Goal: Task Accomplishment & Management: Use online tool/utility

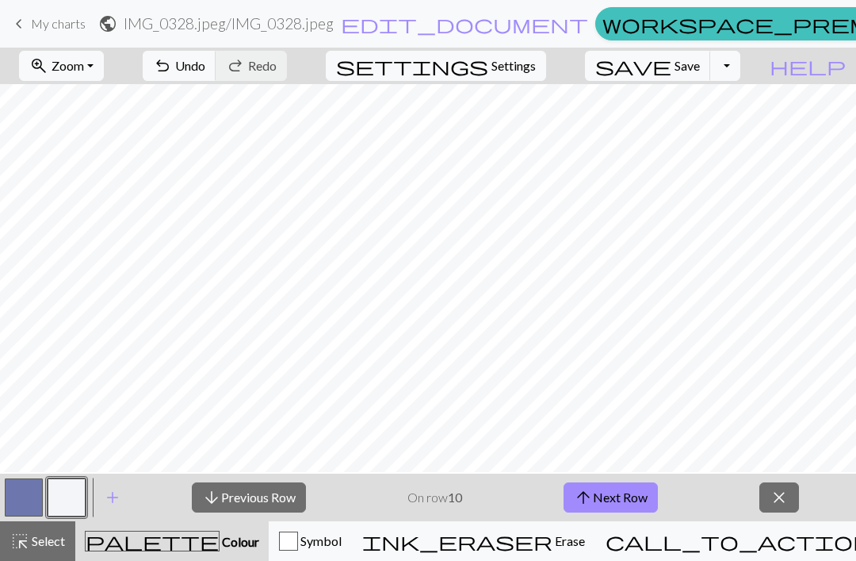
scroll to position [79, 0]
click at [628, 495] on button "arrow_upward Next Row" at bounding box center [611, 497] width 94 height 30
click at [627, 508] on button "arrow_upward Next Row" at bounding box center [611, 497] width 94 height 30
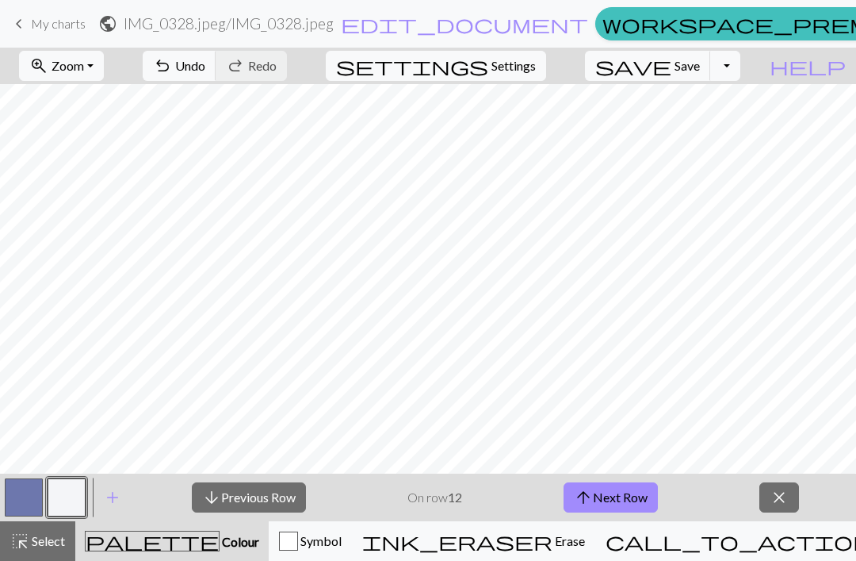
click at [638, 490] on button "arrow_upward Next Row" at bounding box center [611, 497] width 94 height 30
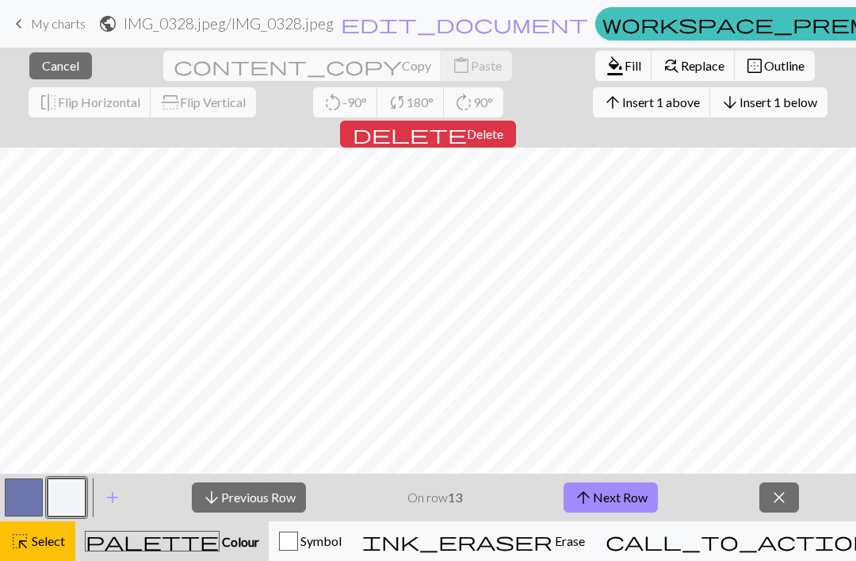
click at [55, 550] on div "highlight_alt Select Select" at bounding box center [37, 540] width 55 height 19
click at [45, 556] on button "highlight_alt Select Select" at bounding box center [37, 541] width 75 height 40
click at [63, 66] on span "Cancel" at bounding box center [60, 65] width 37 height 15
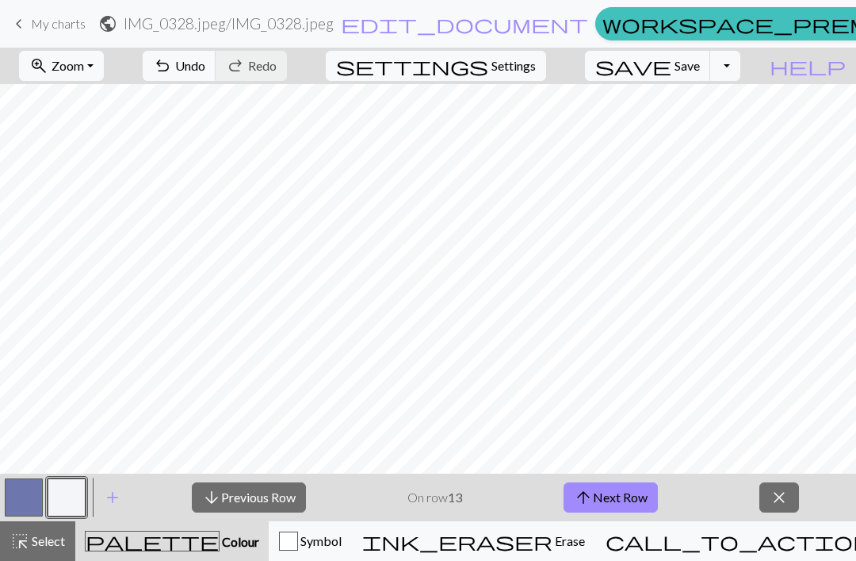
click at [620, 502] on button "arrow_upward Next Row" at bounding box center [611, 497] width 94 height 30
click at [632, 499] on button "arrow_upward Next Row" at bounding box center [611, 497] width 94 height 30
click at [626, 501] on button "arrow_upward Next Row" at bounding box center [611, 497] width 94 height 30
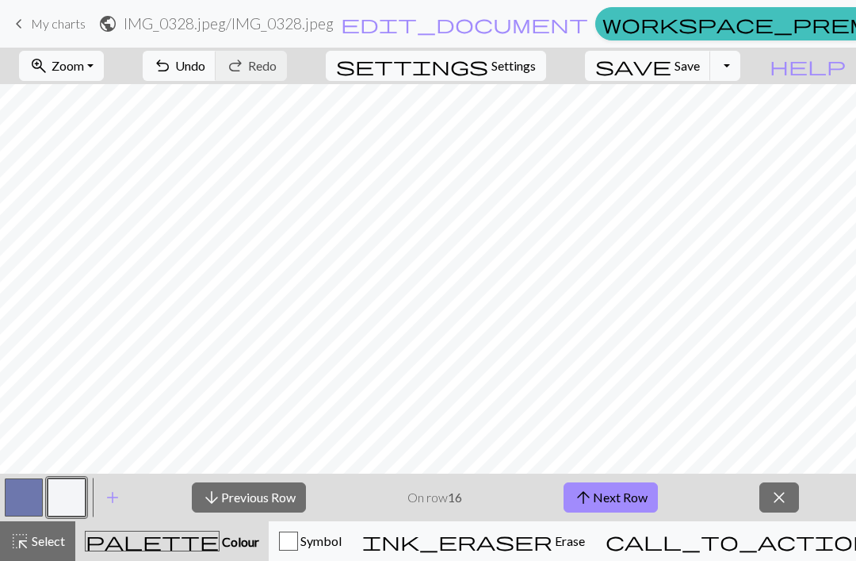
click at [596, 522] on button "ink_eraser Erase Erase" at bounding box center [473, 541] width 243 height 40
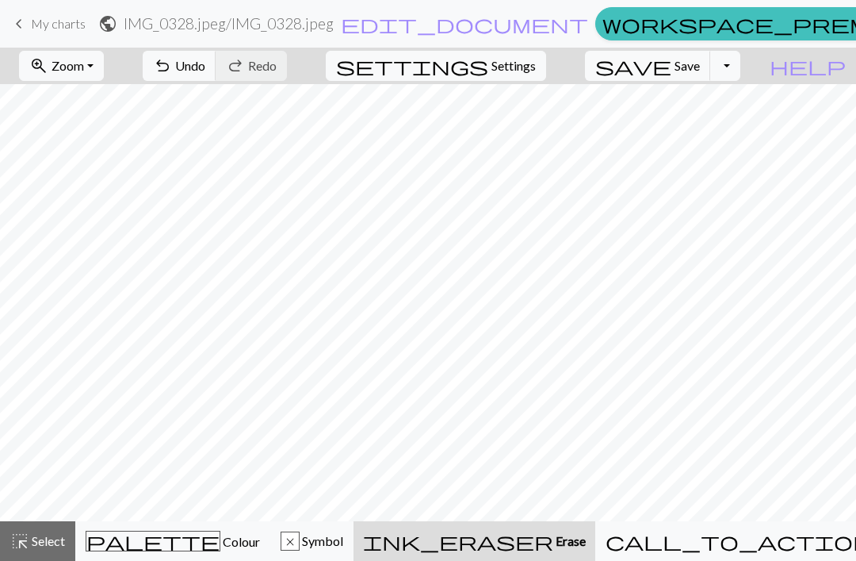
click at [641, 556] on button "call_to_action Knitting mode Knitting mode" at bounding box center [779, 541] width 367 height 40
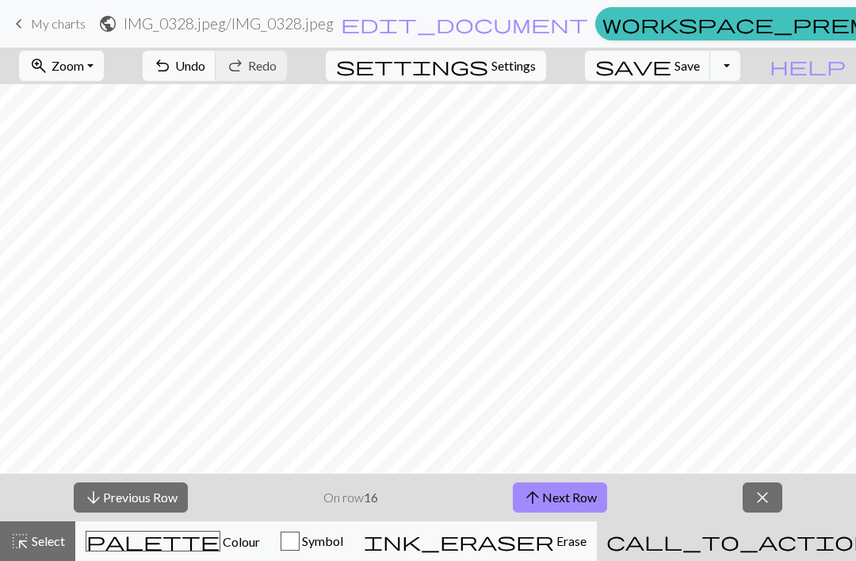
click at [552, 505] on button "arrow_upward Next Row" at bounding box center [560, 497] width 94 height 30
click at [550, 503] on button "arrow_upward Next Row" at bounding box center [560, 497] width 94 height 30
click at [542, 497] on button "arrow_upward Next Row" at bounding box center [560, 497] width 94 height 30
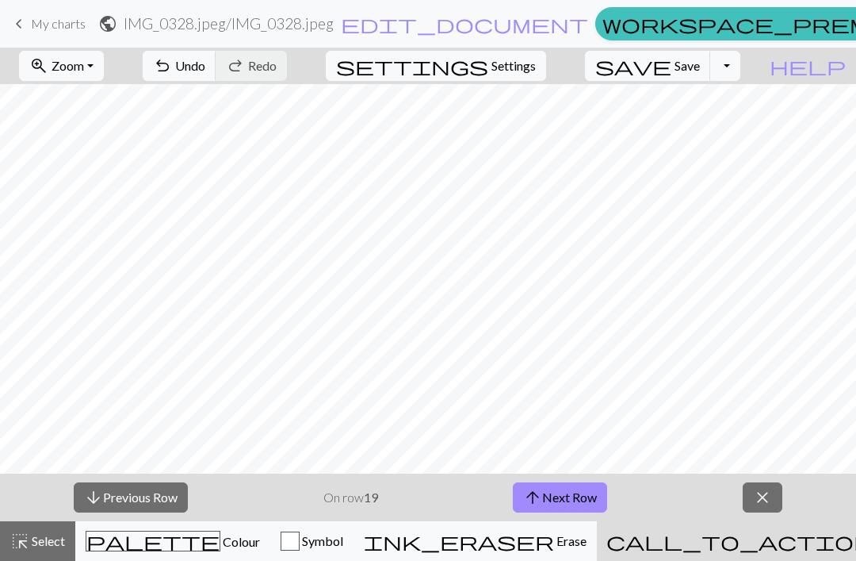
click at [542, 510] on button "arrow_upward Next Row" at bounding box center [560, 497] width 94 height 30
click at [544, 497] on button "arrow_upward Next Row" at bounding box center [560, 497] width 94 height 30
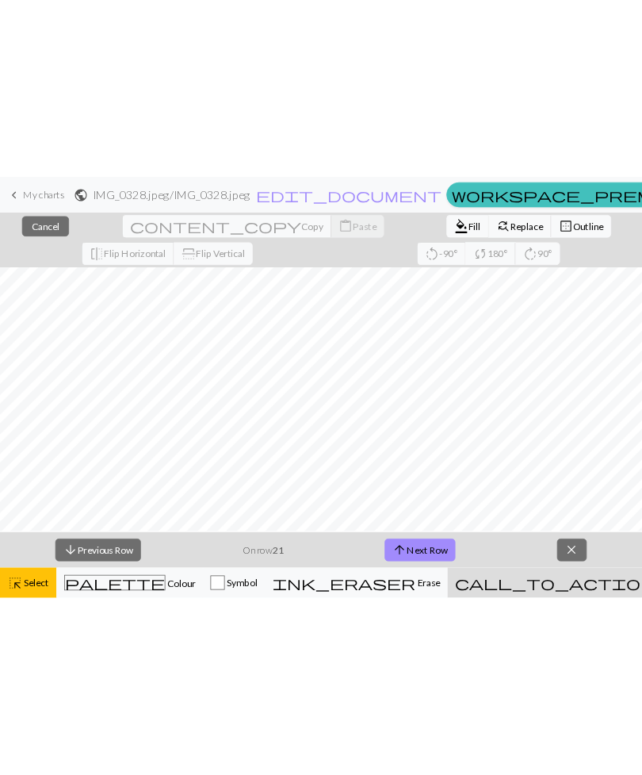
scroll to position [0, 2]
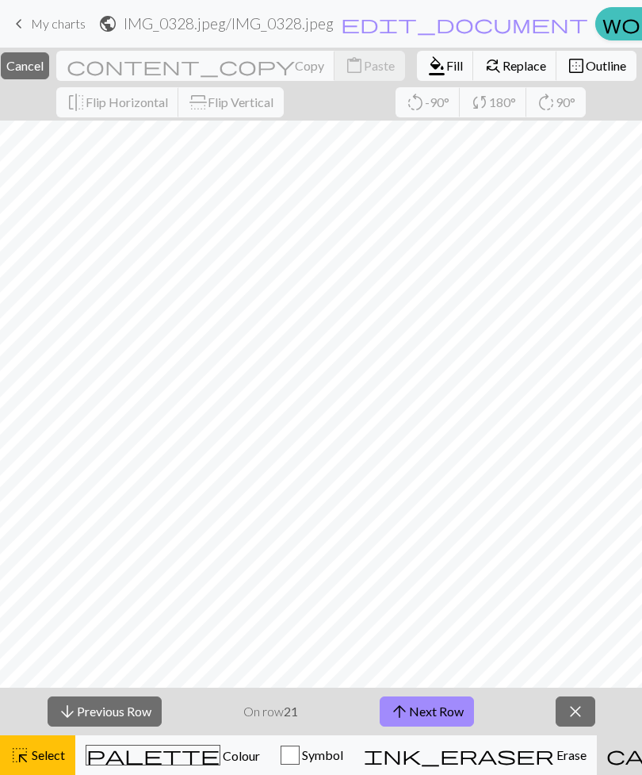
click at [36, 34] on link "keyboard_arrow_left My charts" at bounding box center [48, 23] width 76 height 27
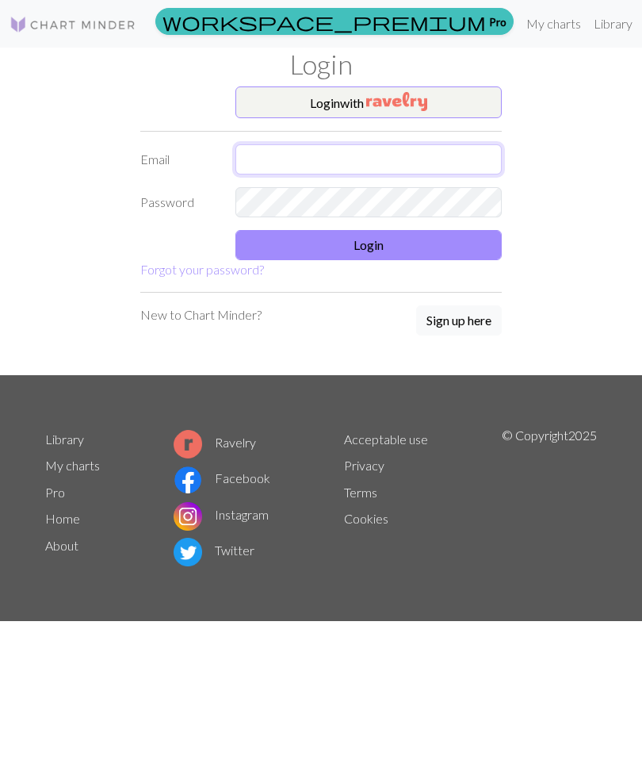
click at [248, 152] on input "text" at bounding box center [369, 159] width 266 height 30
type input "kautto.miia@gmail.com"
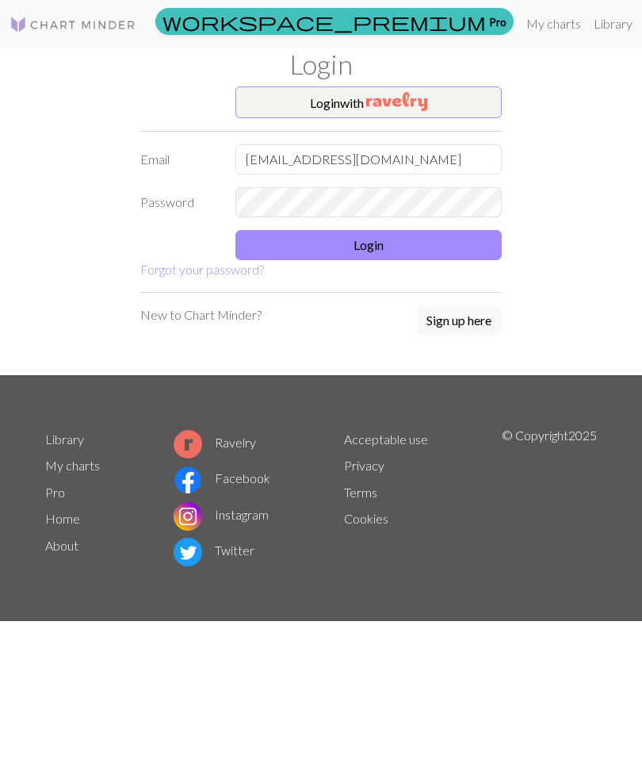
click at [449, 247] on button "Login" at bounding box center [369, 245] width 266 height 30
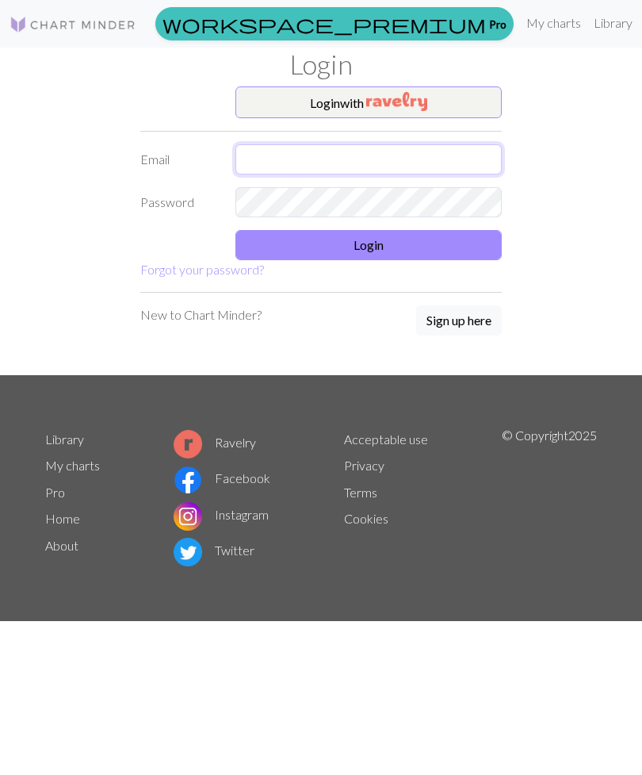
type input "kautto.miia@gmail.com"
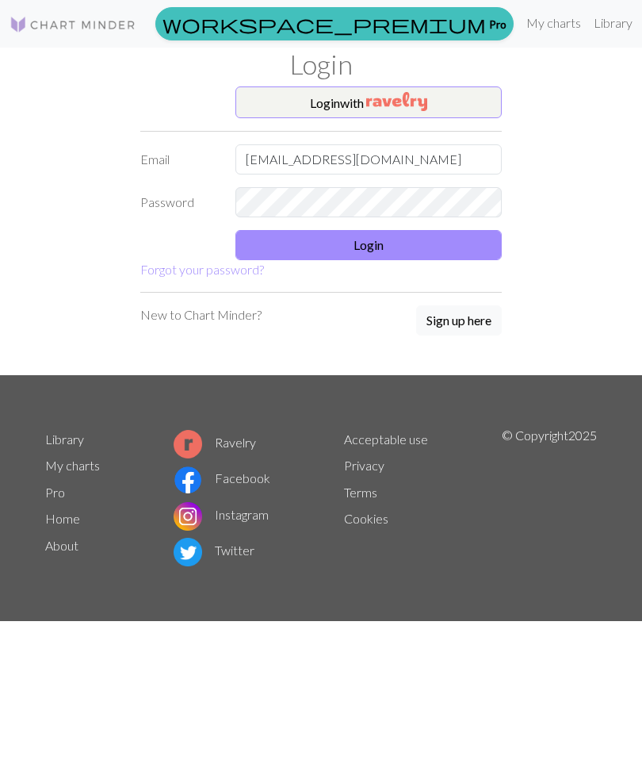
click at [444, 256] on button "Login" at bounding box center [369, 245] width 266 height 30
click at [40, 28] on img at bounding box center [73, 24] width 127 height 19
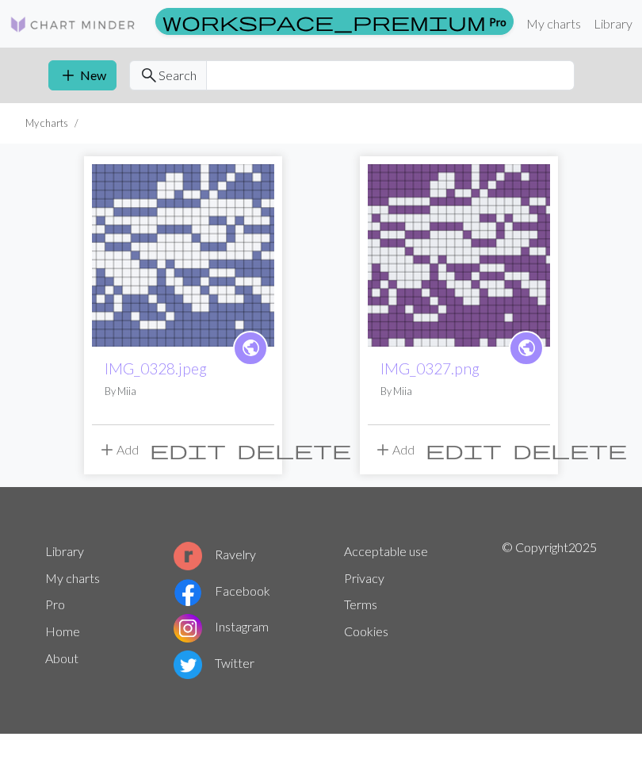
click at [84, 87] on button "add New" at bounding box center [82, 75] width 68 height 30
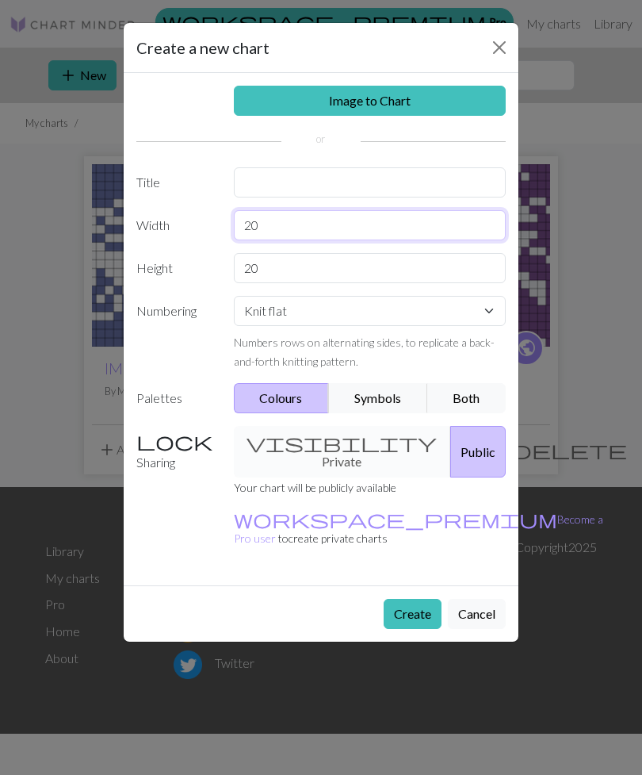
click at [368, 227] on input "20" at bounding box center [370, 225] width 273 height 30
type input "2"
type input "80"
click at [397, 255] on input "20" at bounding box center [370, 268] width 273 height 30
click at [454, 263] on input "20" at bounding box center [370, 268] width 273 height 30
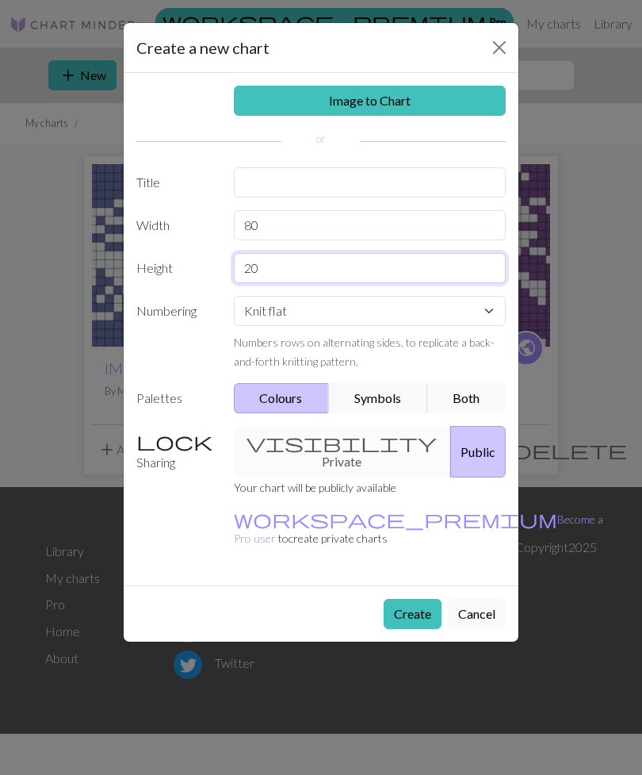
type input "2"
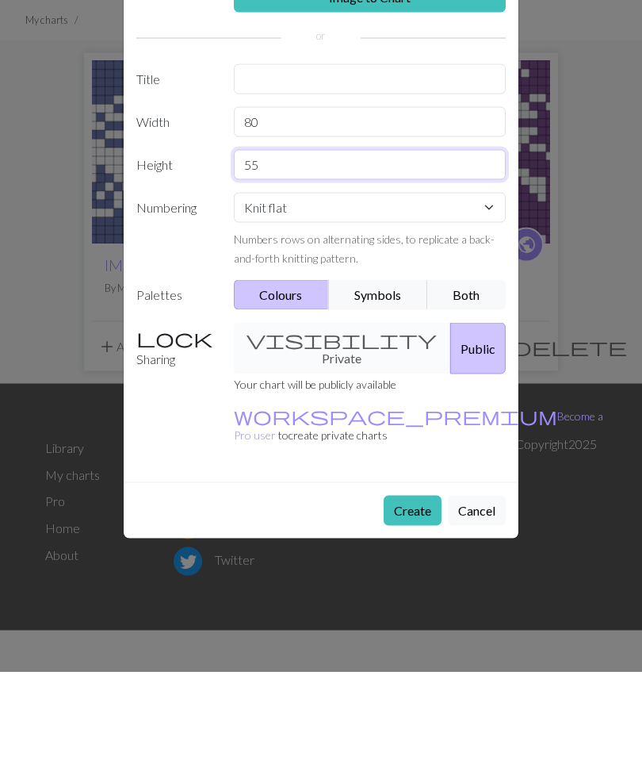
type input "55"
click at [419, 599] on button "Create" at bounding box center [413, 614] width 58 height 30
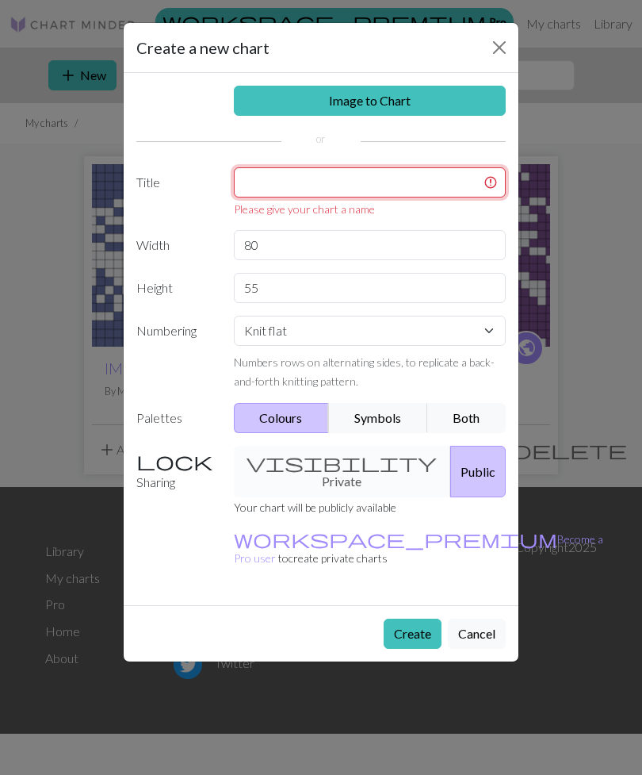
click at [417, 192] on input "text" at bounding box center [370, 182] width 273 height 30
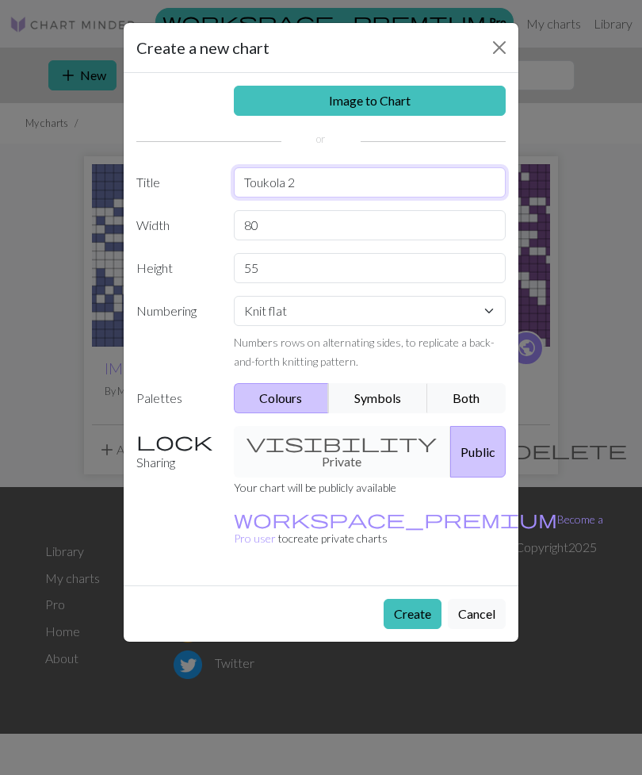
type input "Toukola 2"
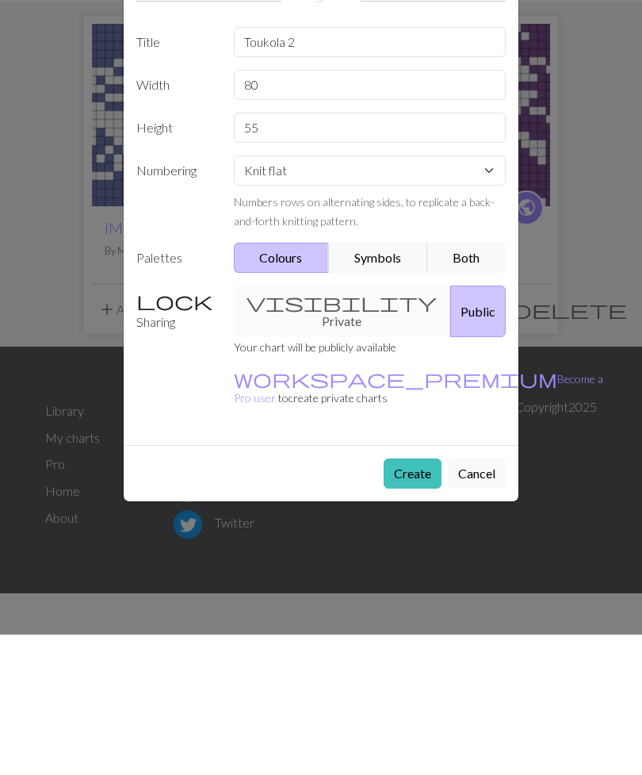
click at [416, 599] on button "Create" at bounding box center [413, 614] width 58 height 30
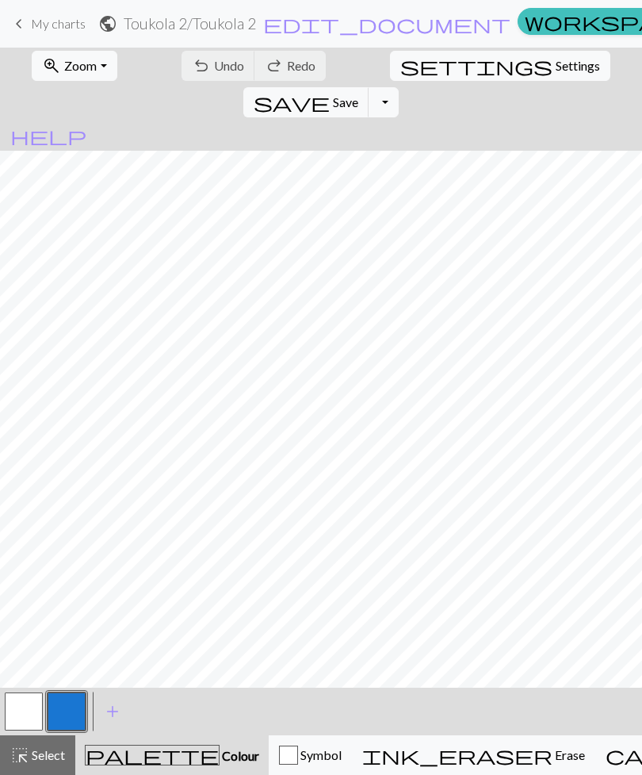
click at [47, 36] on link "keyboard_arrow_left My charts" at bounding box center [48, 23] width 76 height 27
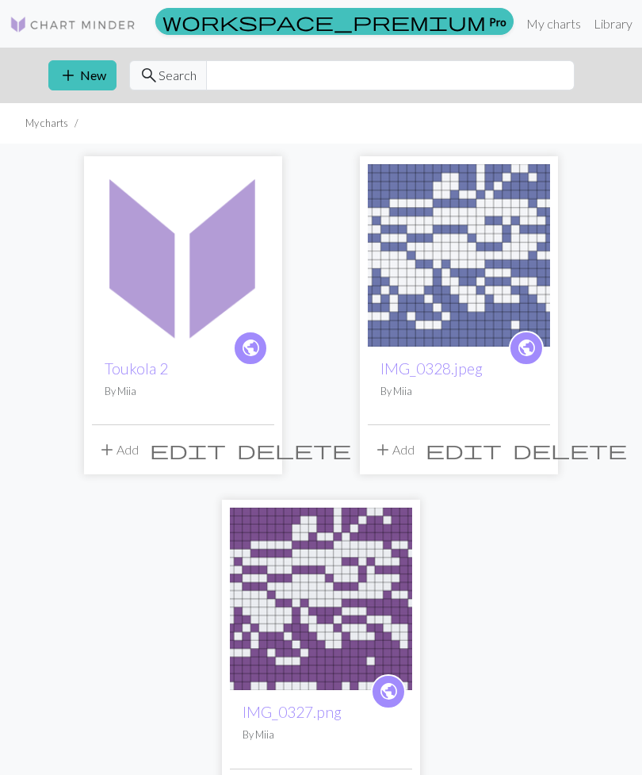
click at [87, 79] on button "add New" at bounding box center [82, 75] width 68 height 30
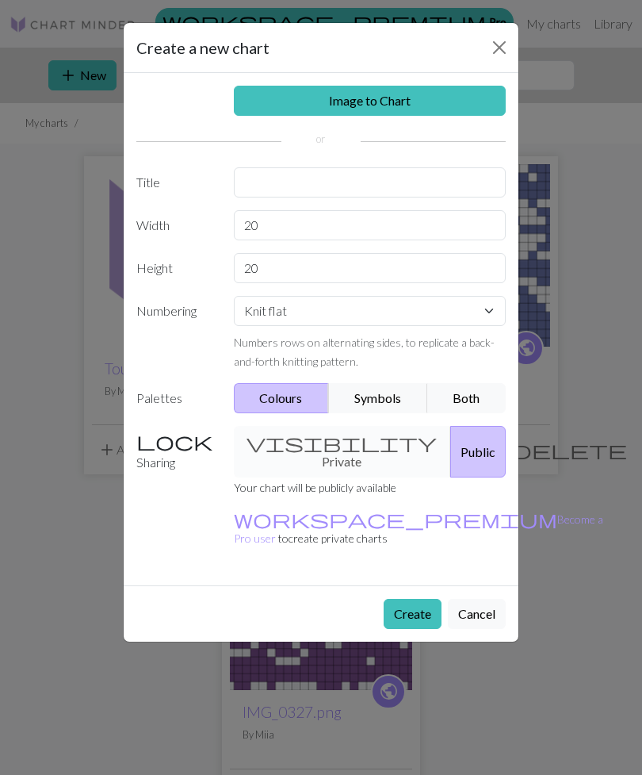
click at [261, 108] on link "Image to Chart" at bounding box center [370, 101] width 273 height 30
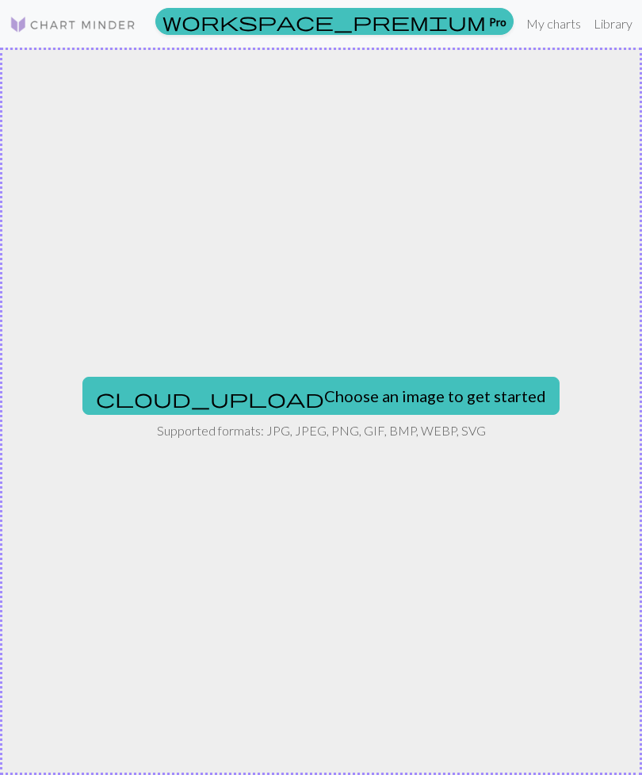
click at [412, 400] on button "cloud_upload Choose an image to get started" at bounding box center [320, 396] width 477 height 38
type input "C:\fakepath\IMG_0329.png"
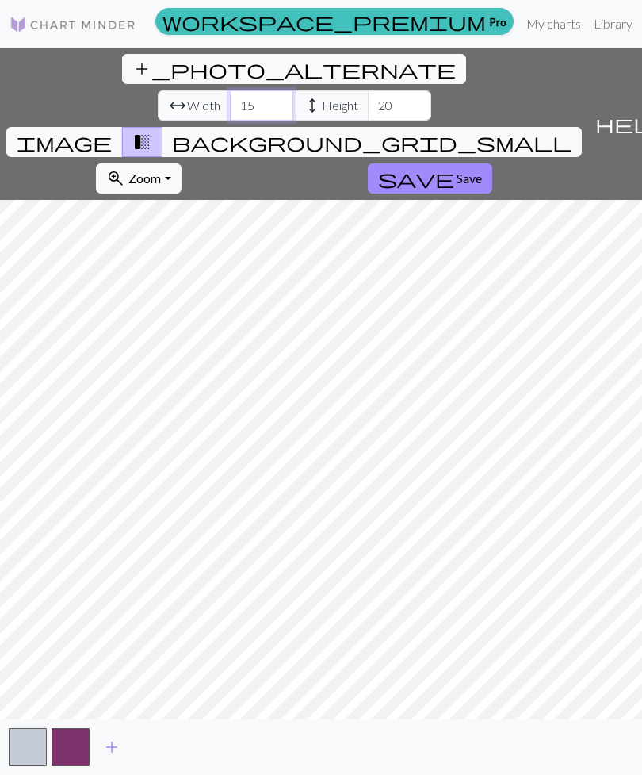
click at [230, 90] on input "15" at bounding box center [261, 105] width 63 height 30
type input "1"
type input "80"
click at [368, 90] on input "20" at bounding box center [399, 105] width 63 height 30
type input "2"
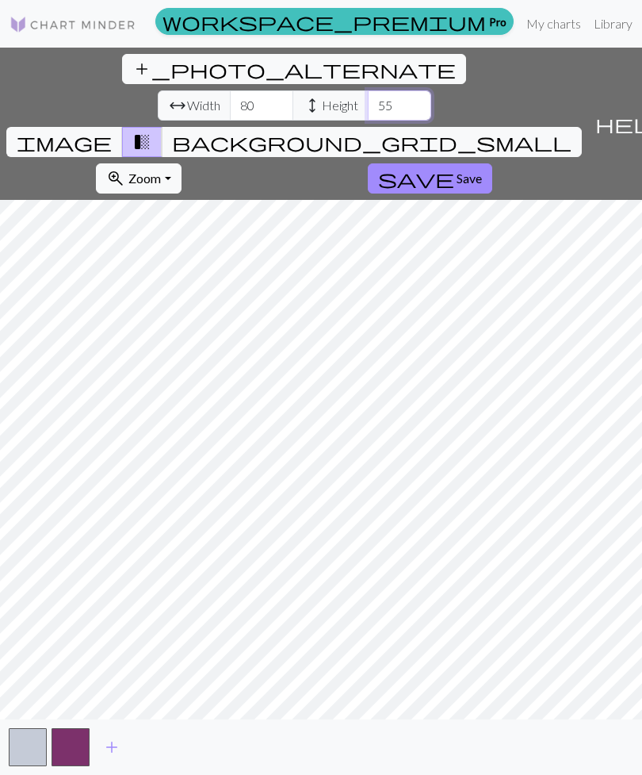
click at [368, 90] on input "55" at bounding box center [399, 105] width 63 height 30
type input "5"
click at [368, 90] on input "33" at bounding box center [399, 105] width 63 height 30
type input "34"
click at [457, 170] on span "Save" at bounding box center [469, 177] width 25 height 15
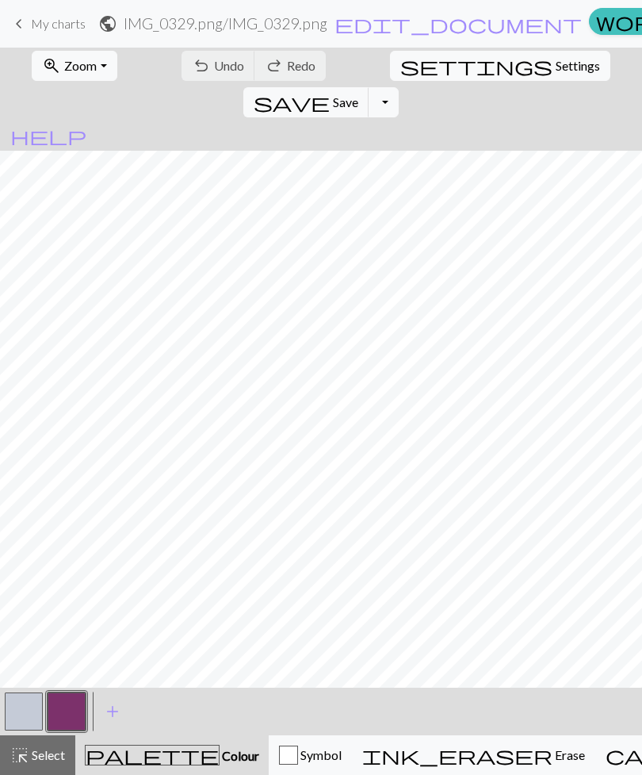
click at [44, 29] on span "My charts" at bounding box center [58, 23] width 55 height 15
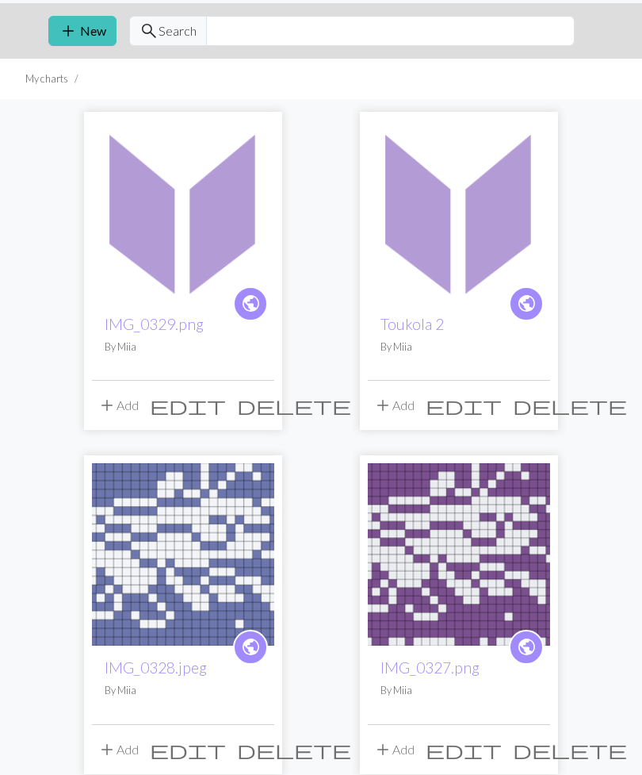
scroll to position [45, 0]
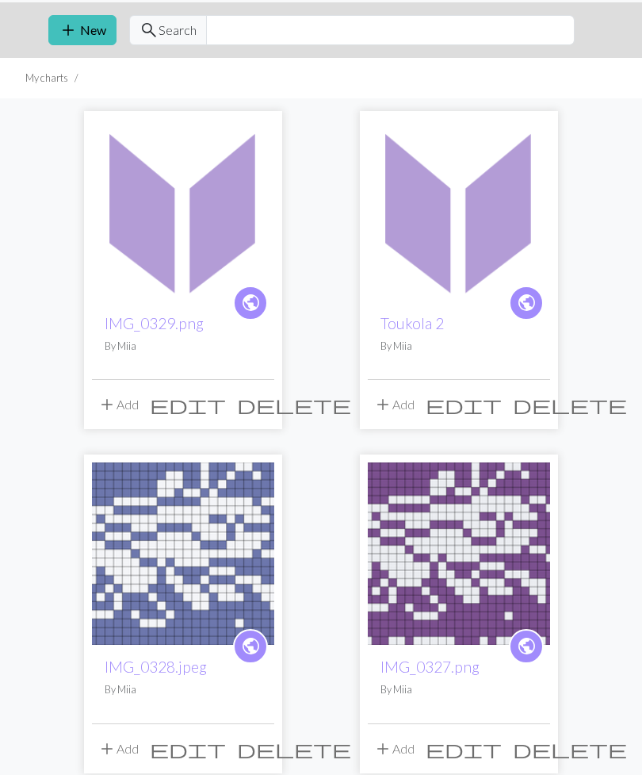
click at [146, 317] on link "IMG_0329.png" at bounding box center [154, 323] width 99 height 18
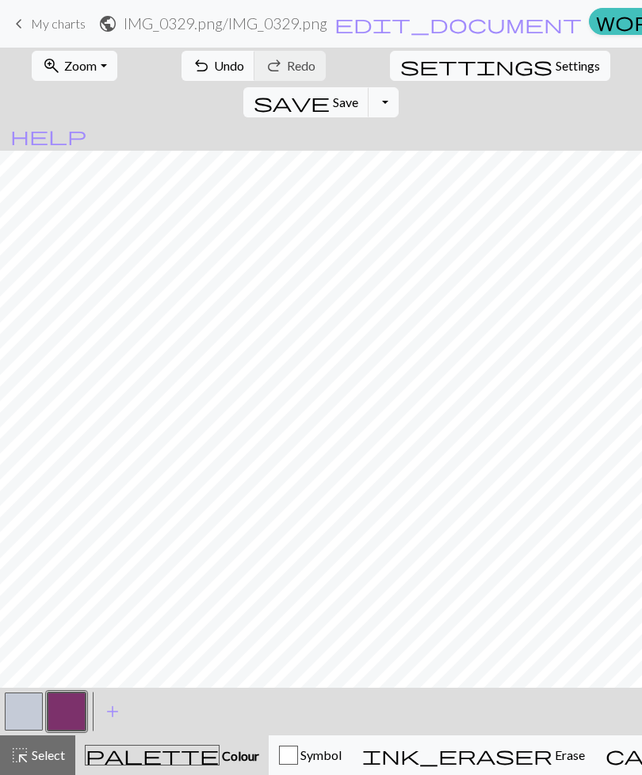
click at [214, 65] on span "Undo" at bounding box center [229, 65] width 30 height 15
click at [200, 59] on div "undo Undo Undo redo Redo Redo" at bounding box center [254, 66] width 154 height 36
click at [25, 24] on span "keyboard_arrow_left" at bounding box center [19, 24] width 19 height 22
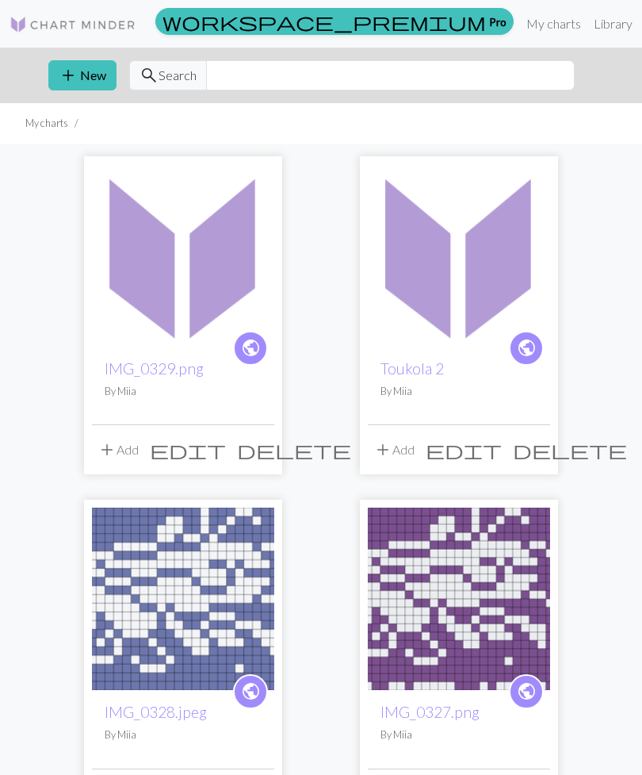
click at [265, 454] on span "delete" at bounding box center [294, 449] width 114 height 22
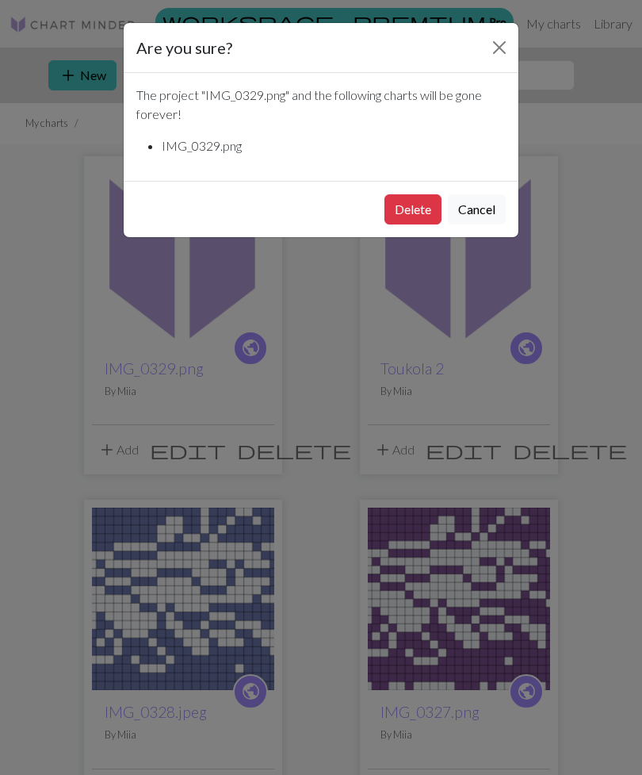
click at [422, 209] on button "Delete" at bounding box center [413, 209] width 57 height 30
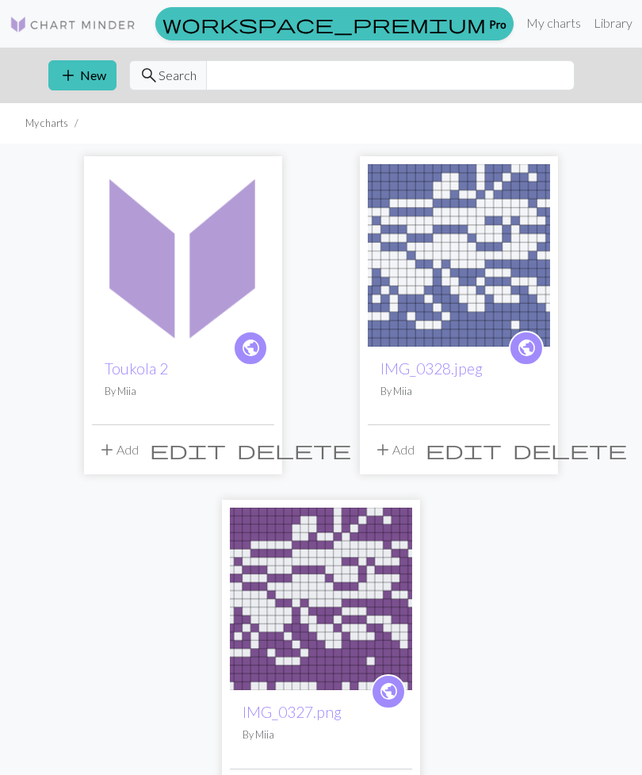
click at [255, 452] on span "delete" at bounding box center [294, 449] width 114 height 22
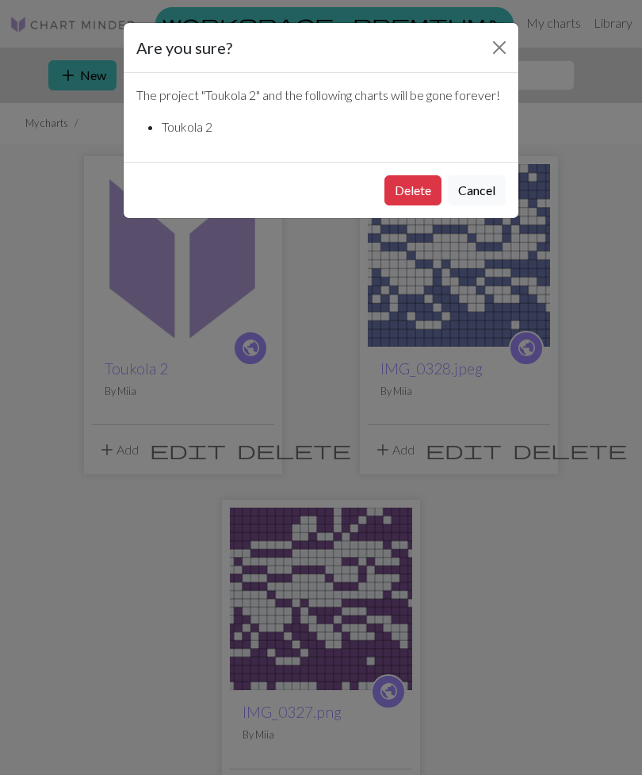
click at [416, 193] on button "Delete" at bounding box center [413, 190] width 57 height 30
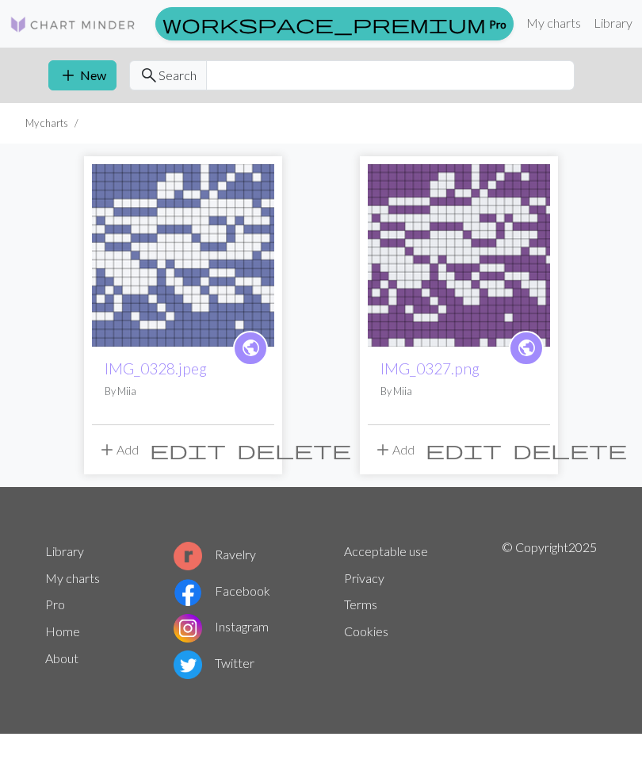
click at [537, 457] on span "delete" at bounding box center [570, 449] width 114 height 22
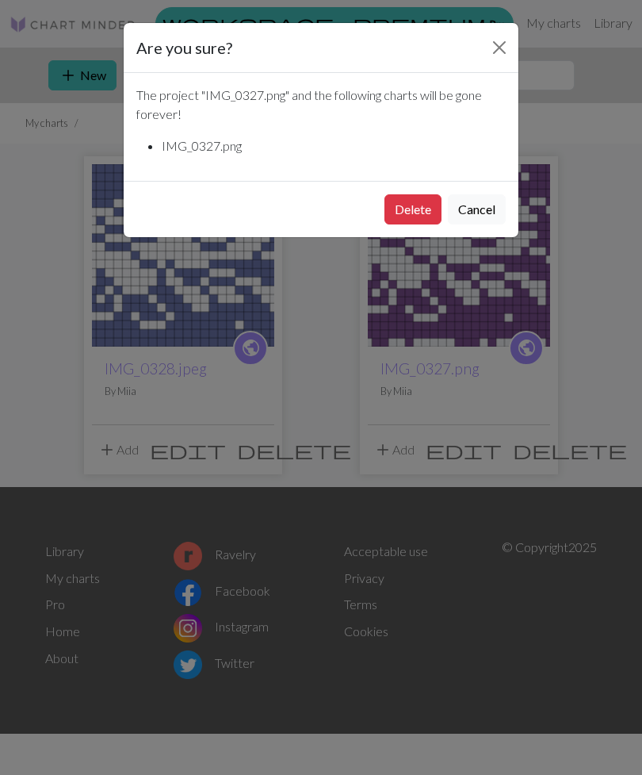
click at [412, 205] on button "Delete" at bounding box center [413, 209] width 57 height 30
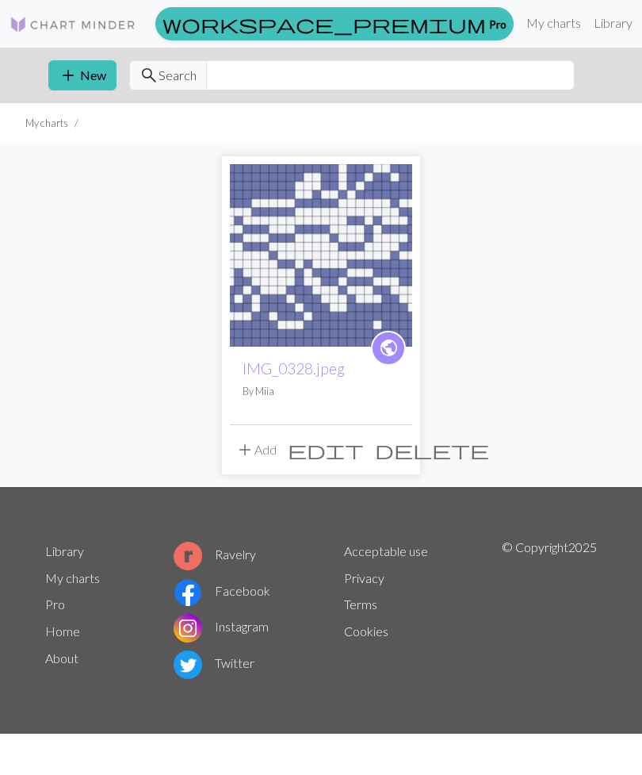
click at [79, 78] on button "add New" at bounding box center [82, 75] width 68 height 30
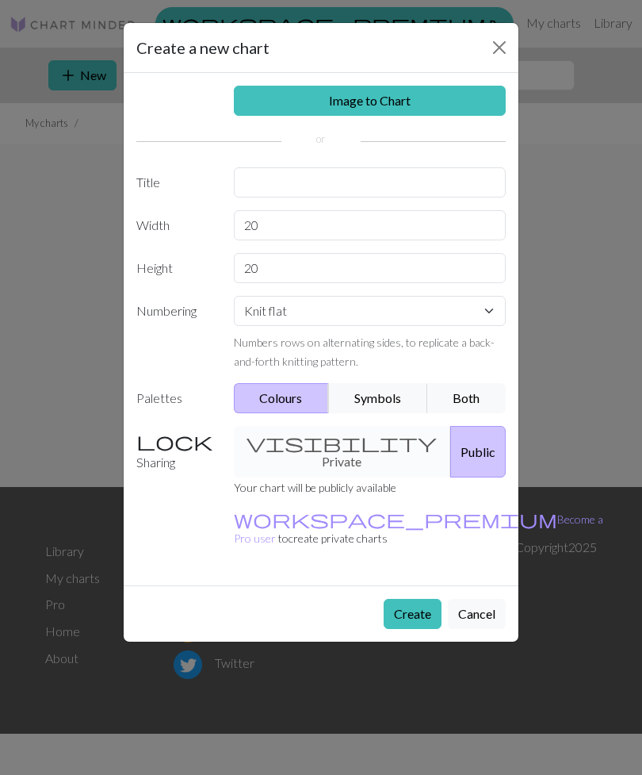
click at [296, 102] on link "Image to Chart" at bounding box center [370, 101] width 273 height 30
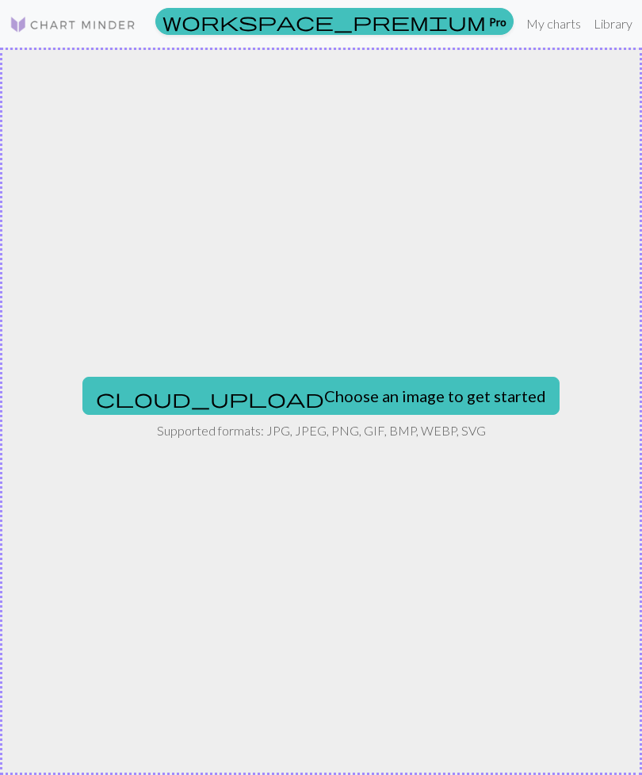
click at [255, 408] on button "cloud_upload Choose an image to get started" at bounding box center [320, 396] width 477 height 38
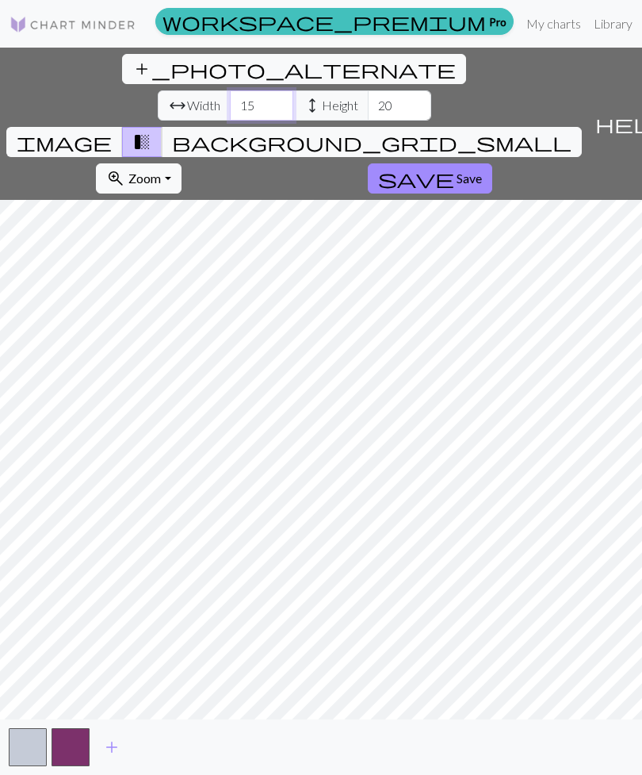
click at [230, 90] on input "15" at bounding box center [261, 105] width 63 height 30
type input "1"
type input "80"
click at [368, 90] on input "20" at bounding box center [399, 105] width 63 height 30
type input "2"
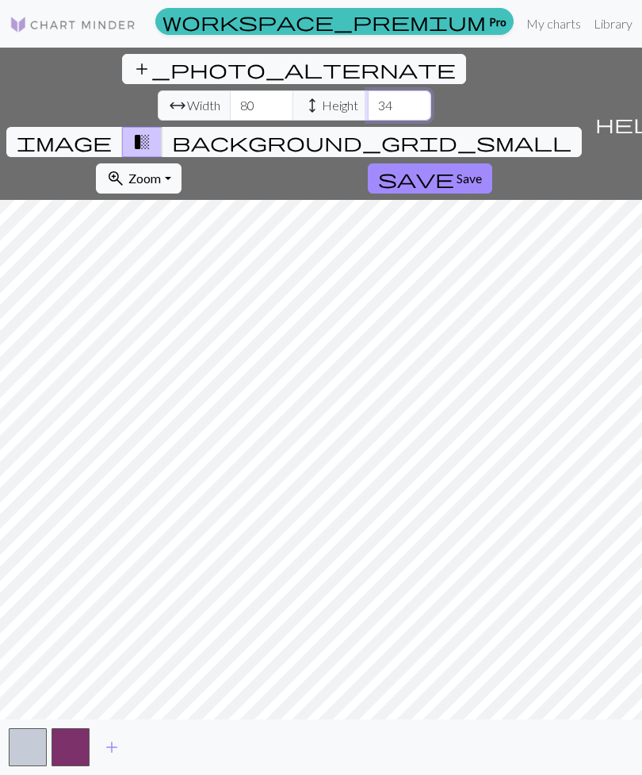
type input "34"
click at [457, 170] on span "Save" at bounding box center [469, 177] width 25 height 15
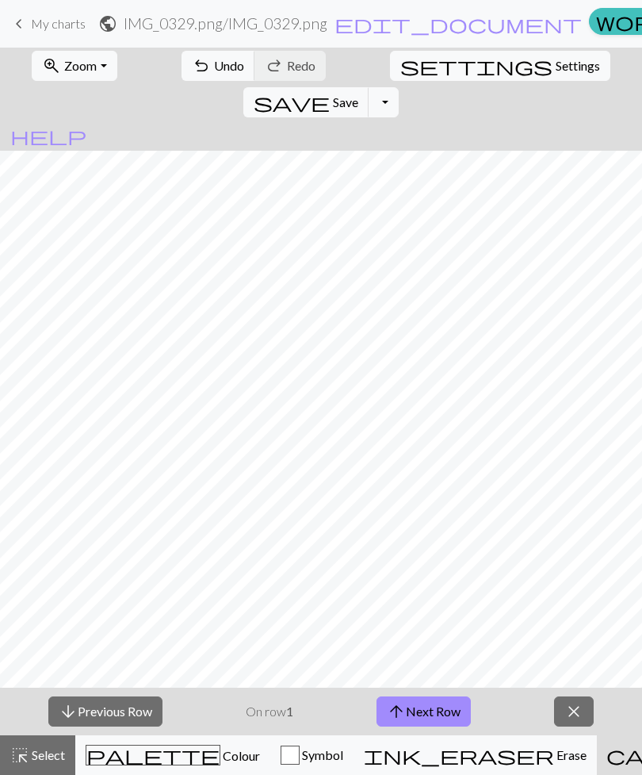
click at [580, 714] on span "close" at bounding box center [574, 711] width 19 height 22
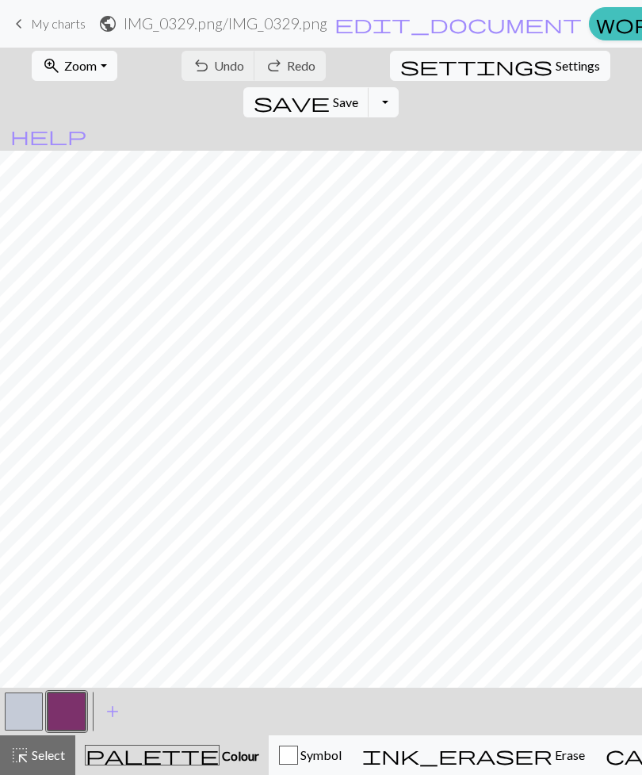
click at [42, 27] on span "My charts" at bounding box center [58, 23] width 55 height 15
